Goal: Find specific page/section: Find specific page/section

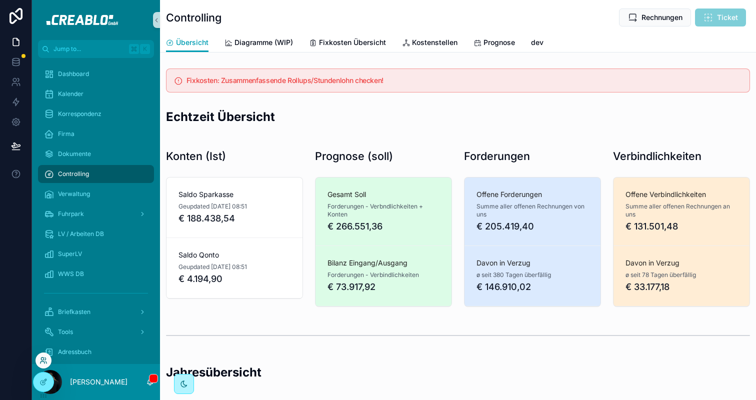
click at [43, 362] on icon at bounding box center [43, 360] width 8 height 8
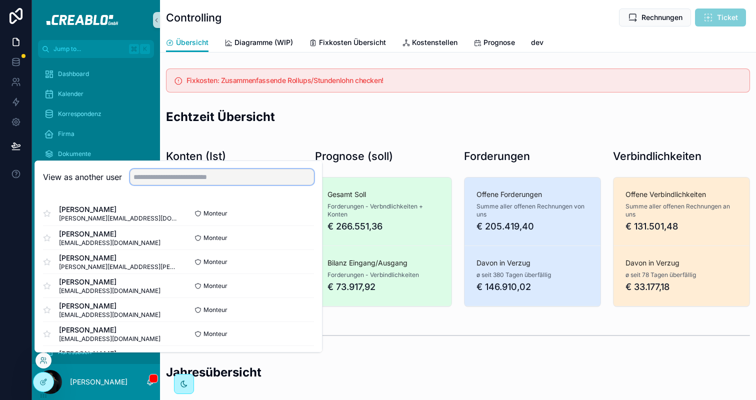
click at [218, 175] on input "text" at bounding box center [222, 177] width 184 height 16
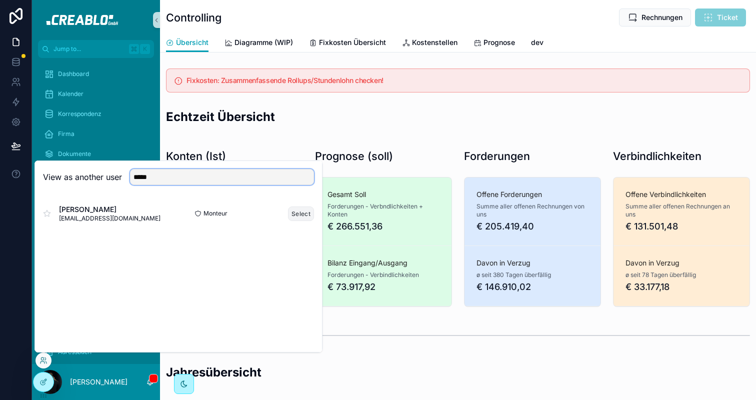
type input "*****"
click at [302, 213] on button "Select" at bounding box center [301, 213] width 26 height 14
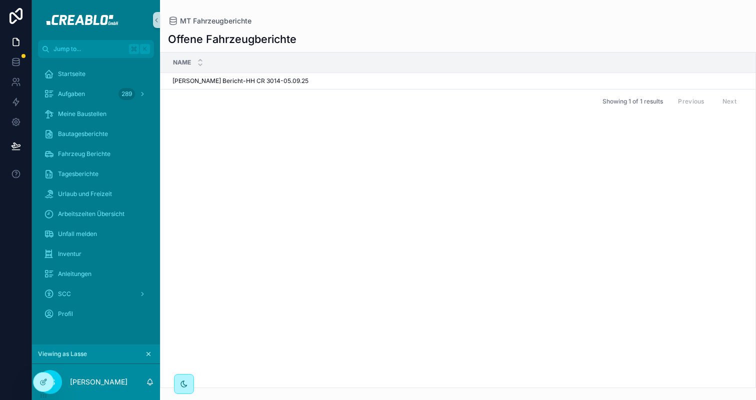
click at [230, 201] on div "Name Kleiner Bericht-HH CR 3014-05.09.25 Kleiner Bericht-HH CR 3014-05.09.25 Sh…" at bounding box center [457, 219] width 595 height 335
click at [94, 150] on span "Fahrzeug Berichte" at bounding box center [84, 154] width 52 height 8
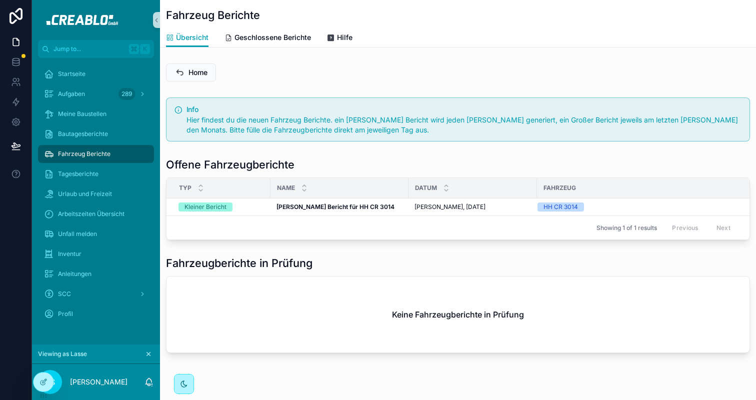
click at [213, 169] on h1 "Offene Fahrzeugberichte" at bounding box center [230, 164] width 128 height 14
click at [214, 169] on h1 "Offene Fahrzeugberichte" at bounding box center [230, 164] width 128 height 14
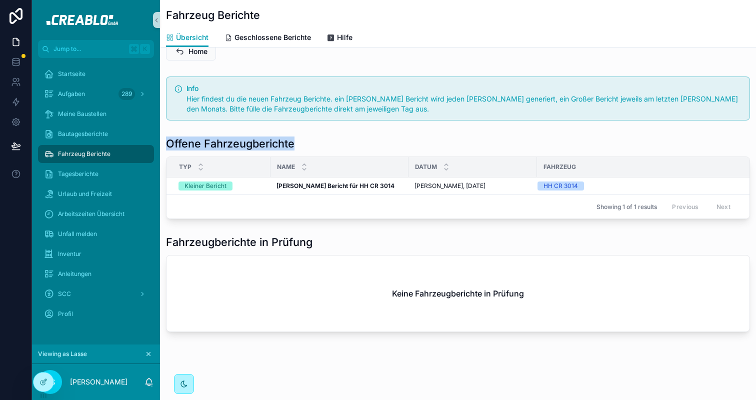
scroll to position [28, 0]
click at [294, 182] on strong "Kleiner Bericht für HH CR 3014" at bounding box center [335, 185] width 118 height 7
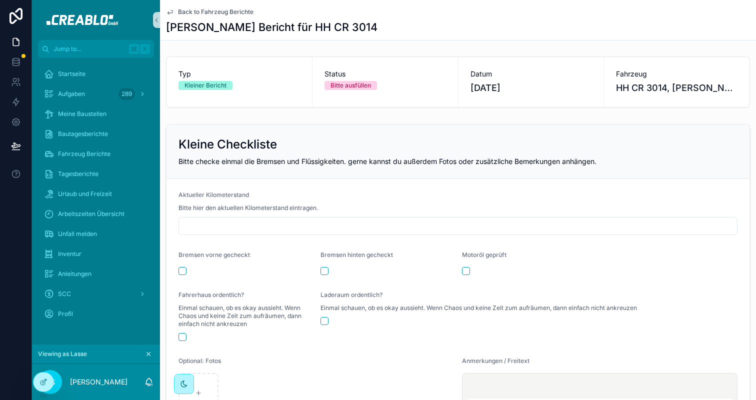
click at [217, 10] on span "Back to Fahrzeug Berichte" at bounding box center [215, 12] width 75 height 8
